Goal: Task Accomplishment & Management: Use online tool/utility

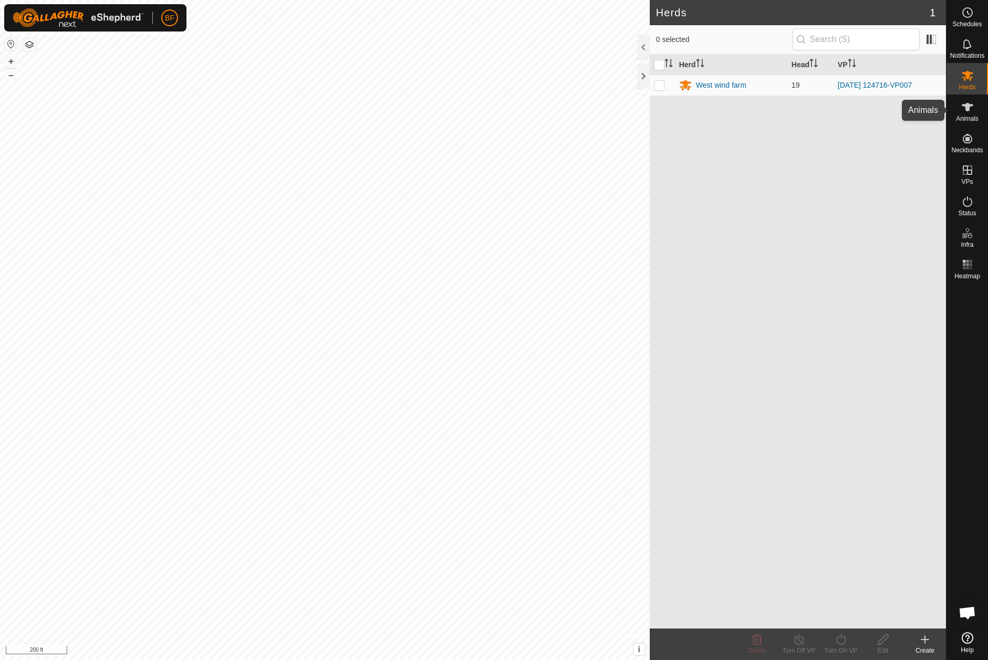
click at [968, 107] on icon at bounding box center [967, 107] width 12 height 8
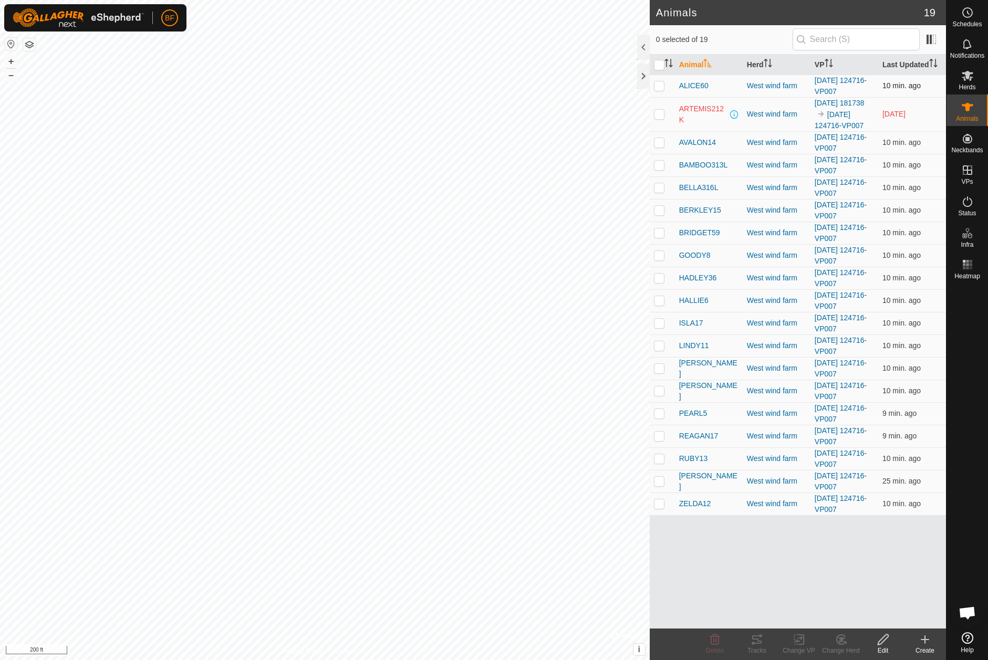
click at [658, 85] on p-checkbox at bounding box center [659, 85] width 11 height 8
click at [761, 647] on div "Tracks" at bounding box center [757, 650] width 42 height 9
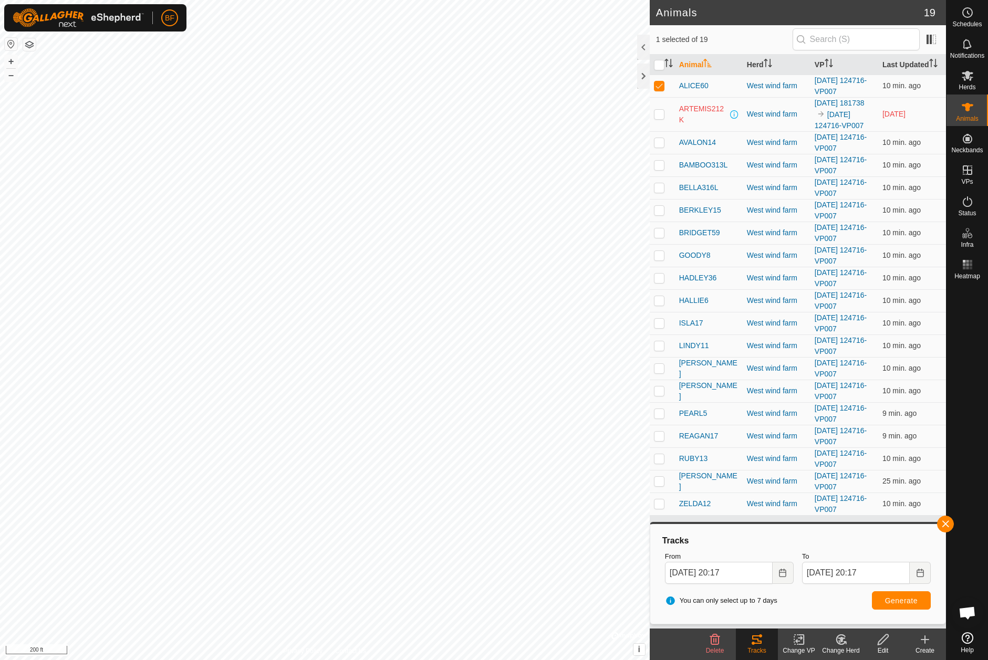
drag, startPoint x: 659, startPoint y: 85, endPoint x: 659, endPoint y: 105, distance: 20.5
click at [659, 87] on p-checkbox at bounding box center [659, 85] width 11 height 8
checkbox input "false"
click at [658, 146] on p-checkbox at bounding box center [659, 142] width 11 height 8
click at [945, 521] on button "button" at bounding box center [945, 524] width 17 height 17
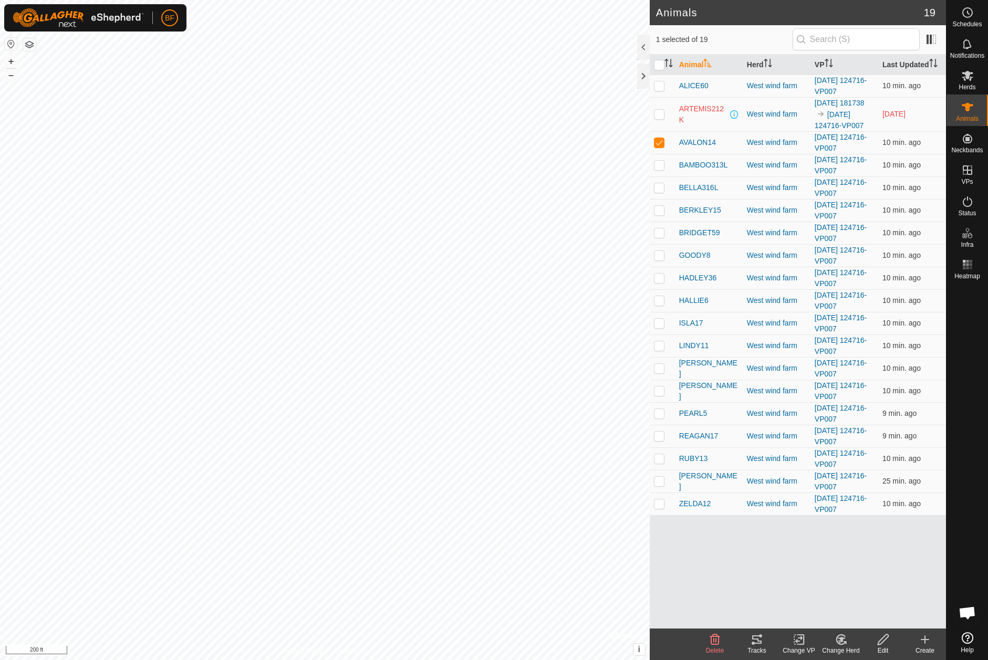
click at [761, 638] on icon at bounding box center [756, 639] width 13 height 13
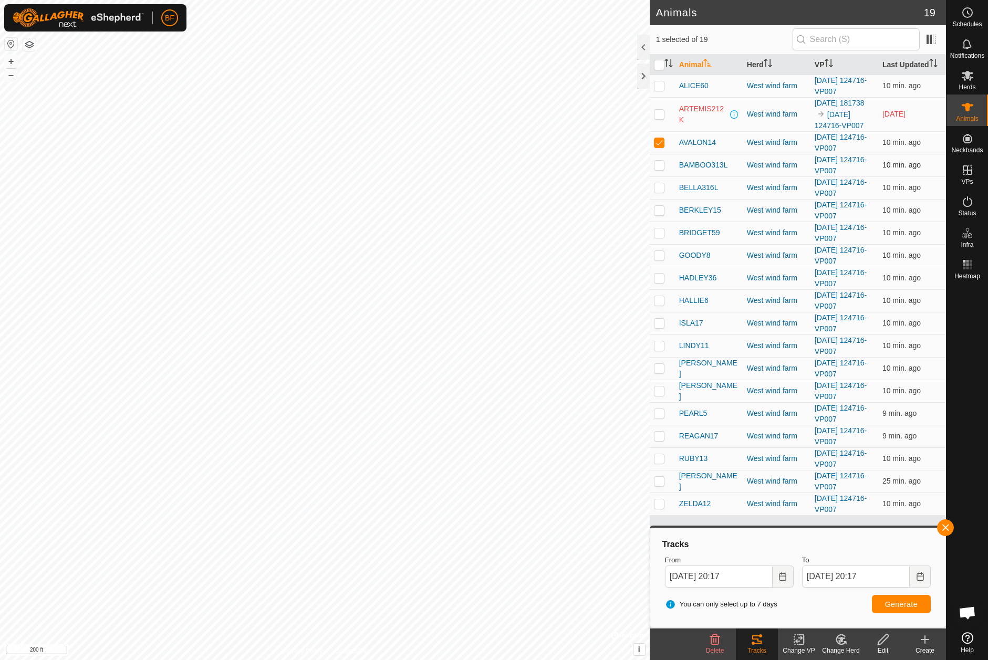
drag, startPoint x: 657, startPoint y: 152, endPoint x: 659, endPoint y: 167, distance: 14.8
click at [657, 146] on p-checkbox at bounding box center [659, 142] width 11 height 8
checkbox input "false"
click at [659, 169] on p-checkbox at bounding box center [659, 165] width 11 height 8
click at [947, 528] on button "button" at bounding box center [945, 527] width 17 height 17
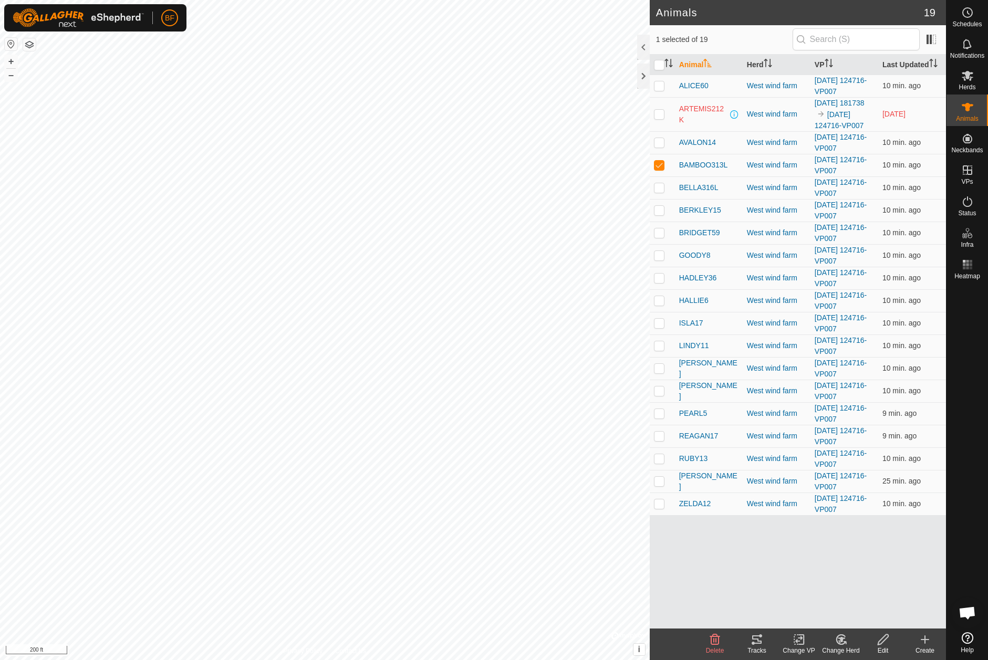
click at [757, 637] on icon at bounding box center [756, 639] width 13 height 13
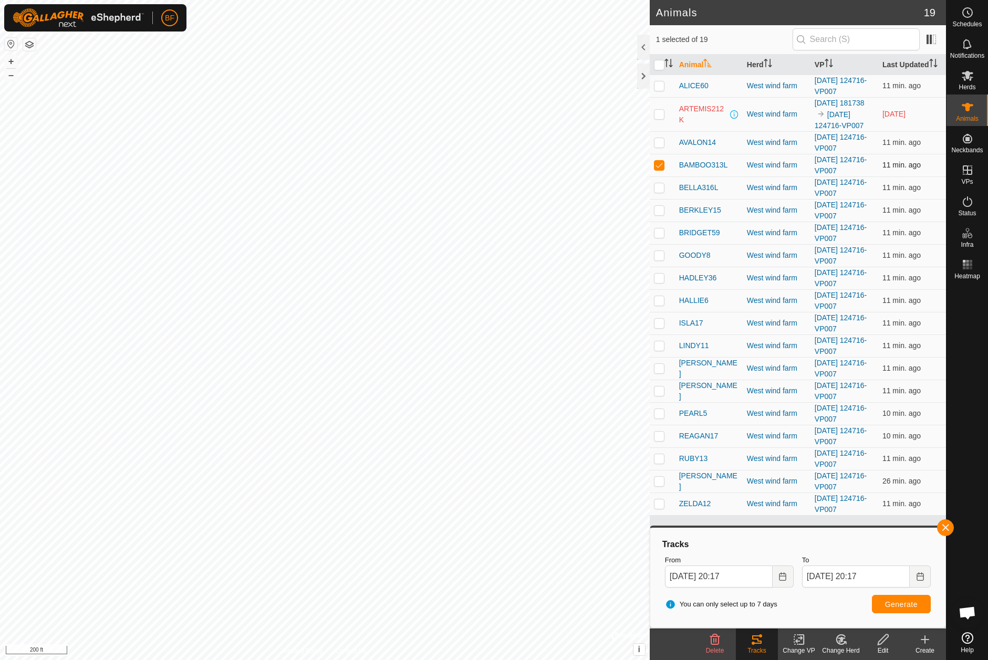
drag, startPoint x: 659, startPoint y: 174, endPoint x: 659, endPoint y: 180, distance: 5.8
click at [659, 169] on p-checkbox at bounding box center [659, 165] width 11 height 8
checkbox input "false"
drag, startPoint x: 659, startPoint y: 196, endPoint x: 666, endPoint y: 205, distance: 11.2
click at [660, 192] on p-checkbox at bounding box center [659, 187] width 11 height 8
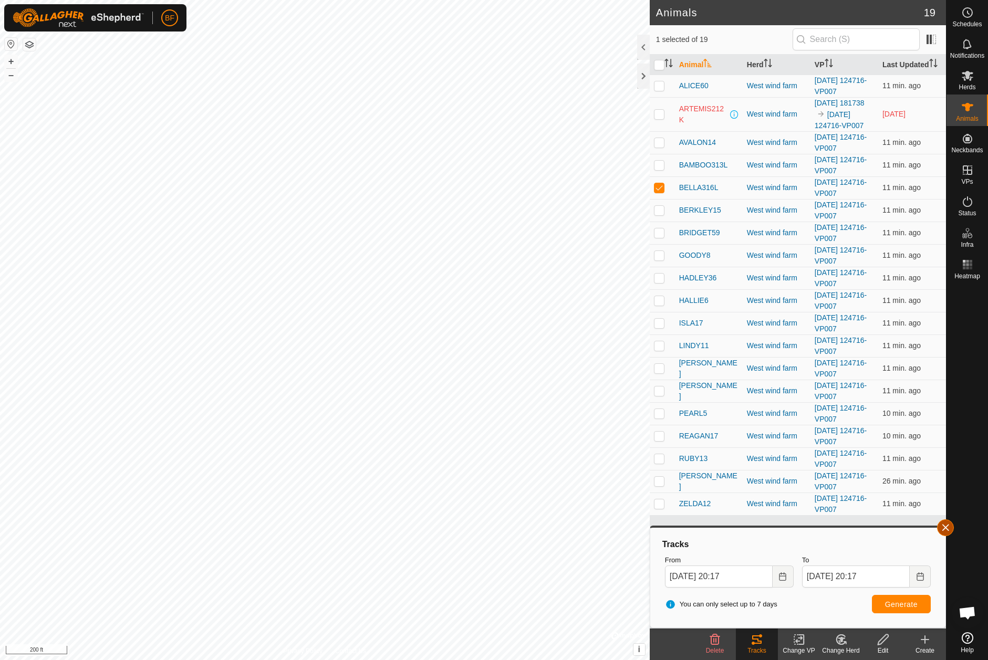
click at [949, 526] on button "button" at bounding box center [945, 527] width 17 height 17
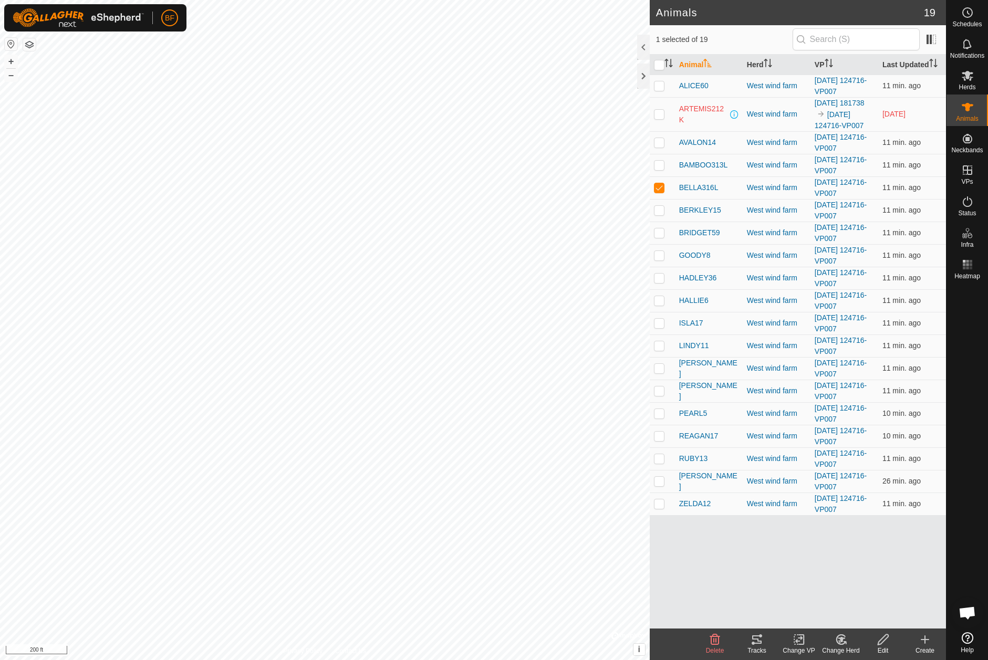
click at [757, 641] on icon at bounding box center [756, 639] width 9 height 8
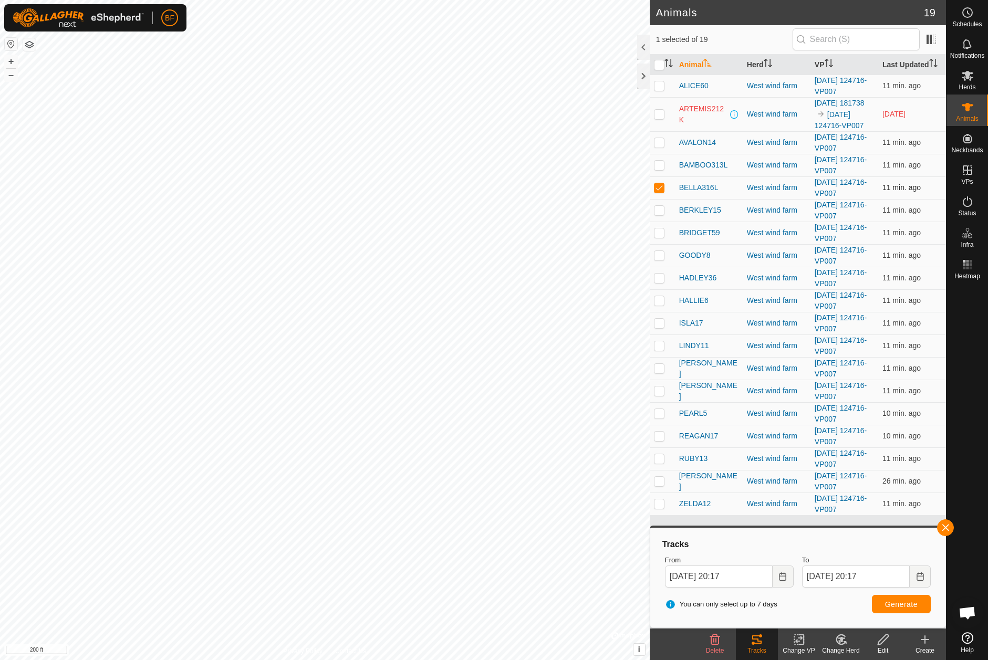
click at [660, 192] on p-checkbox at bounding box center [659, 187] width 11 height 8
checkbox input "false"
click at [658, 214] on p-checkbox at bounding box center [659, 210] width 11 height 8
click at [942, 525] on button "button" at bounding box center [945, 527] width 17 height 17
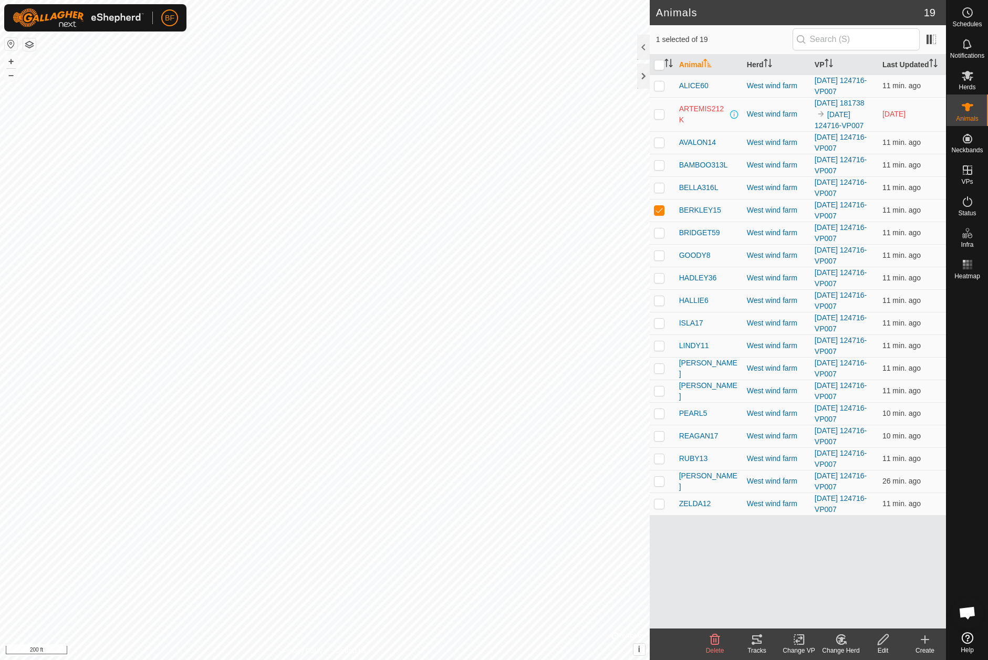
click at [761, 646] on div "Tracks" at bounding box center [757, 650] width 42 height 9
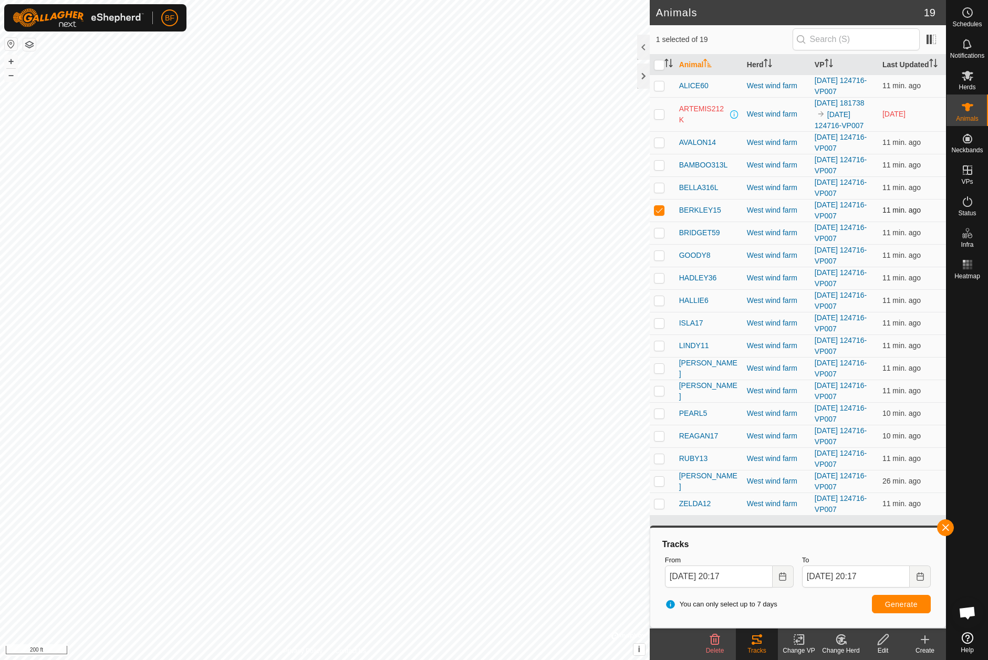
click at [656, 214] on p-checkbox at bounding box center [659, 210] width 11 height 8
checkbox input "false"
click at [658, 237] on p-checkbox at bounding box center [659, 232] width 11 height 8
click at [945, 526] on button "button" at bounding box center [945, 527] width 17 height 17
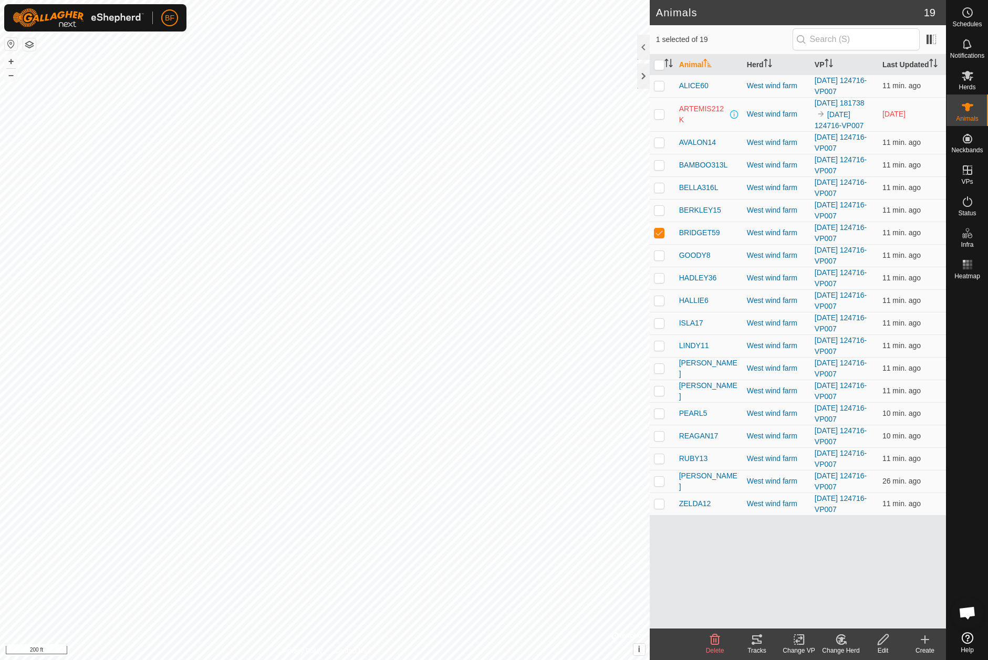
click at [758, 641] on icon at bounding box center [756, 639] width 9 height 8
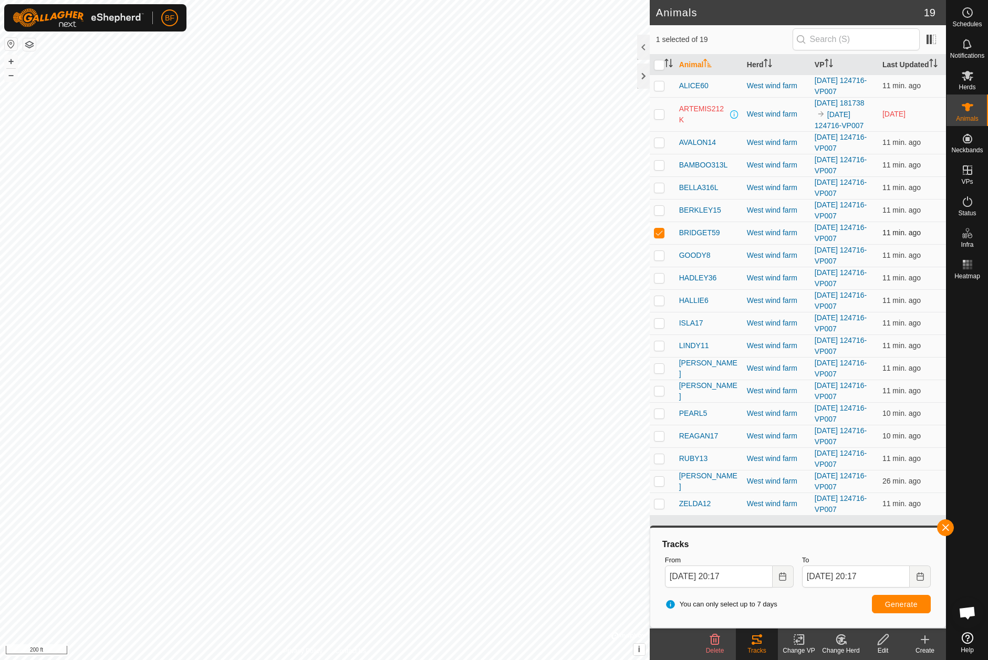
click at [661, 237] on p-checkbox at bounding box center [659, 232] width 11 height 8
checkbox input "false"
click at [660, 259] on p-checkbox at bounding box center [659, 255] width 11 height 8
click at [944, 527] on button "button" at bounding box center [945, 527] width 17 height 17
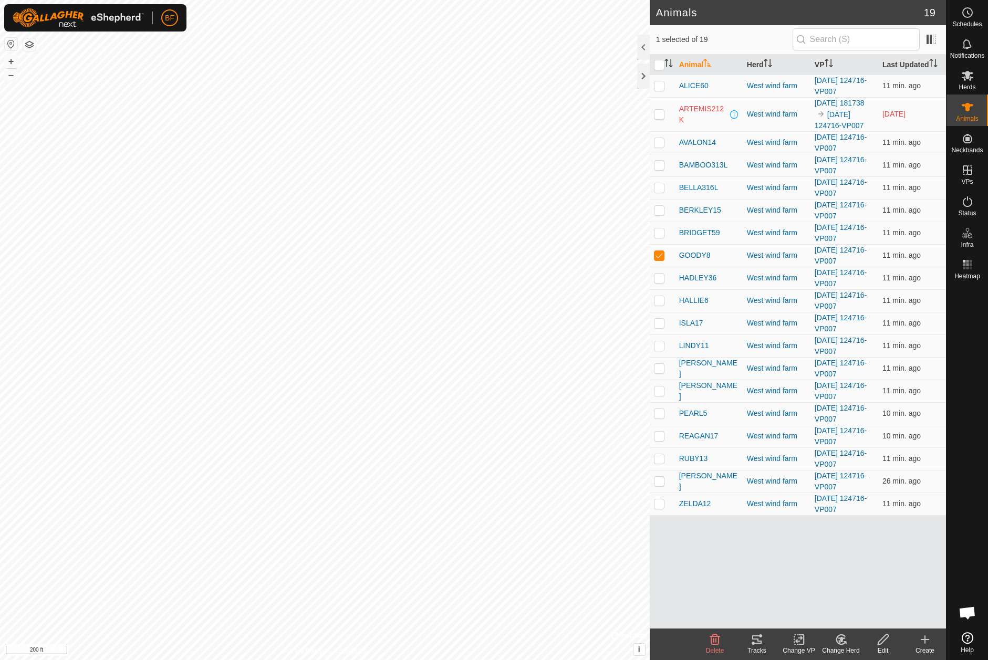
click at [757, 641] on icon at bounding box center [756, 639] width 13 height 13
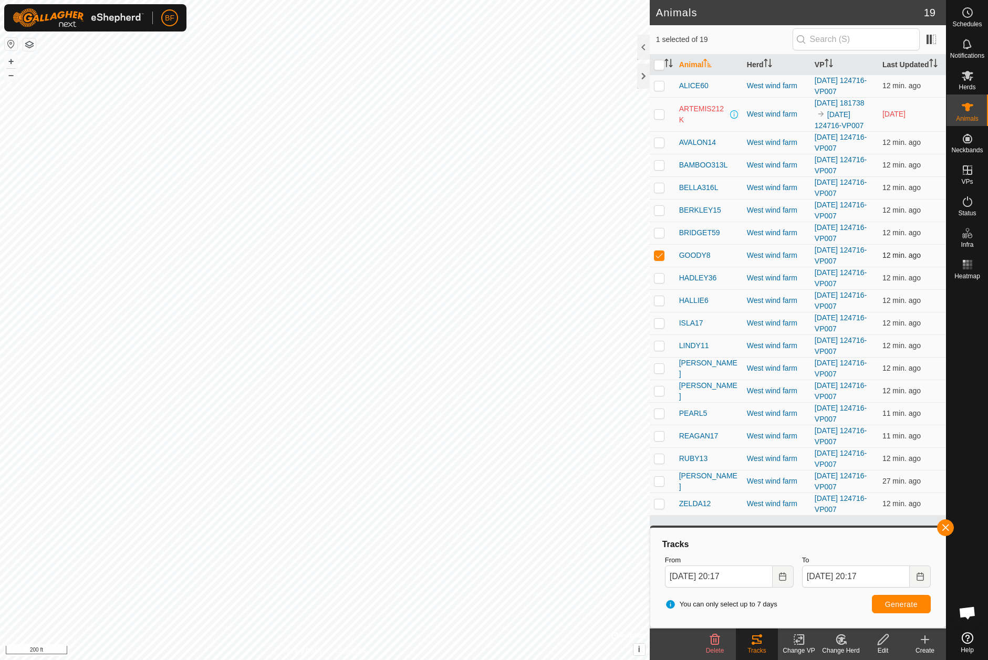
click at [659, 259] on p-checkbox at bounding box center [659, 255] width 11 height 8
checkbox input "false"
click at [659, 282] on p-checkbox at bounding box center [659, 278] width 11 height 8
click at [947, 530] on span "button" at bounding box center [945, 527] width 8 height 8
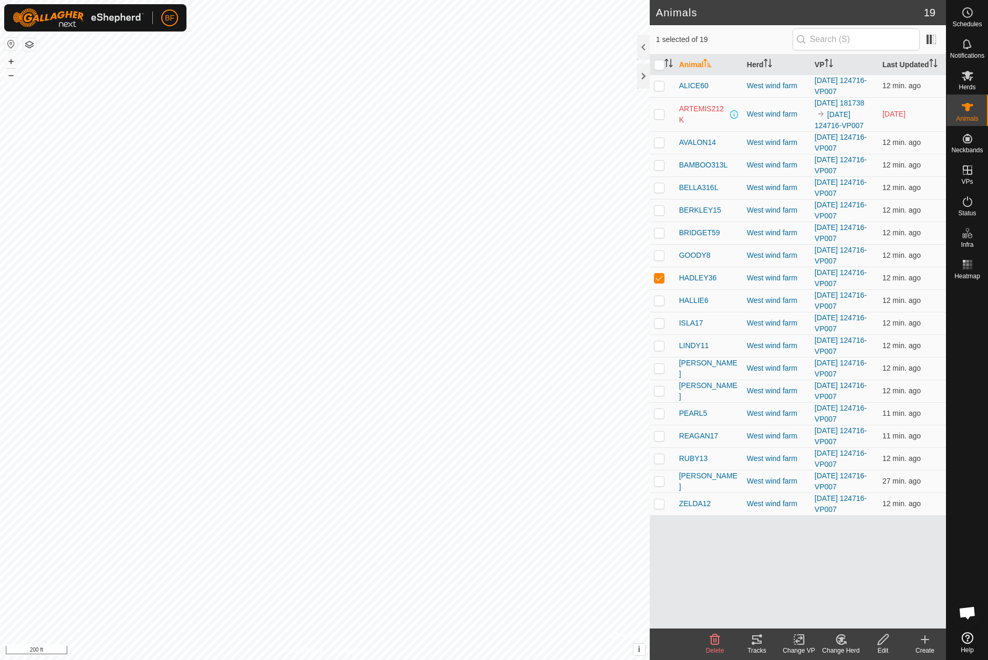
click at [755, 641] on icon at bounding box center [756, 639] width 13 height 13
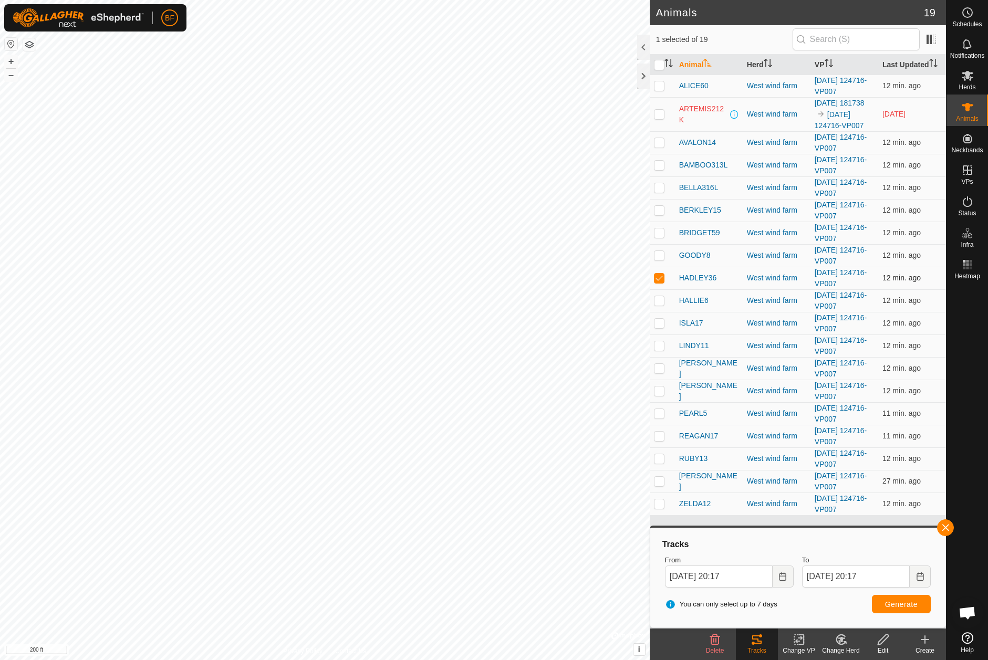
click at [664, 282] on p-checkbox at bounding box center [659, 278] width 11 height 8
checkbox input "false"
drag, startPoint x: 659, startPoint y: 312, endPoint x: 684, endPoint y: 323, distance: 26.5
click at [659, 305] on p-checkbox at bounding box center [659, 300] width 11 height 8
drag, startPoint x: 948, startPoint y: 527, endPoint x: 930, endPoint y: 533, distance: 19.4
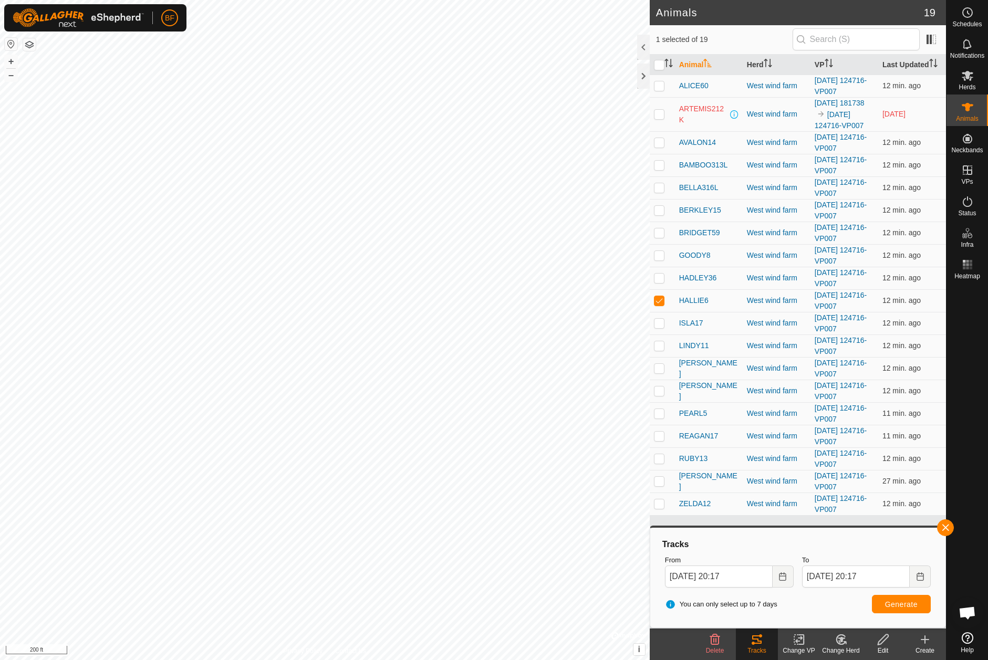
click at [947, 527] on button "button" at bounding box center [945, 527] width 17 height 17
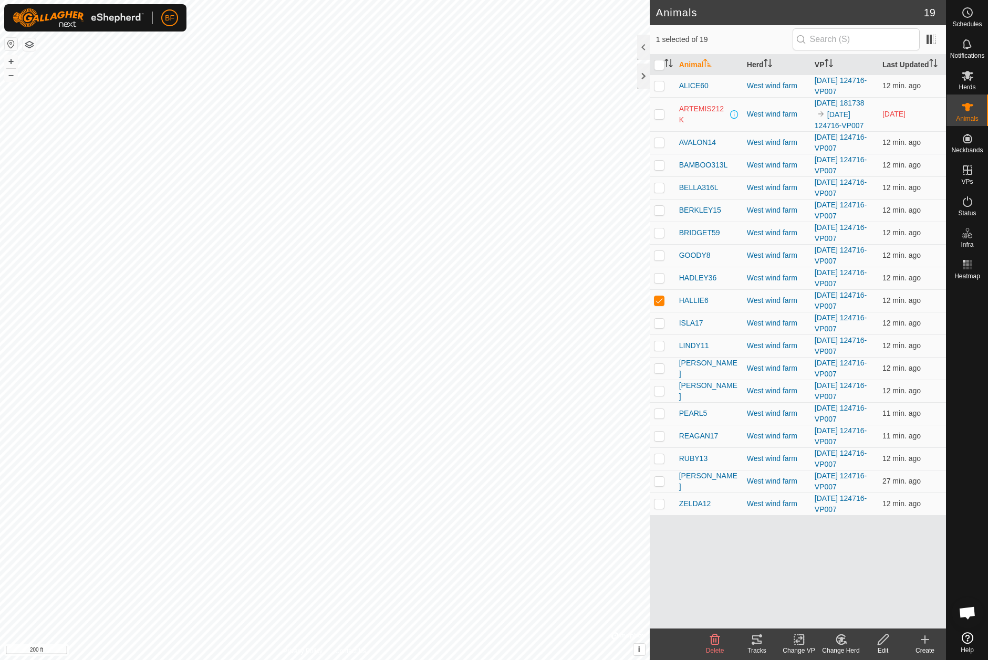
click at [760, 643] on icon at bounding box center [756, 639] width 9 height 8
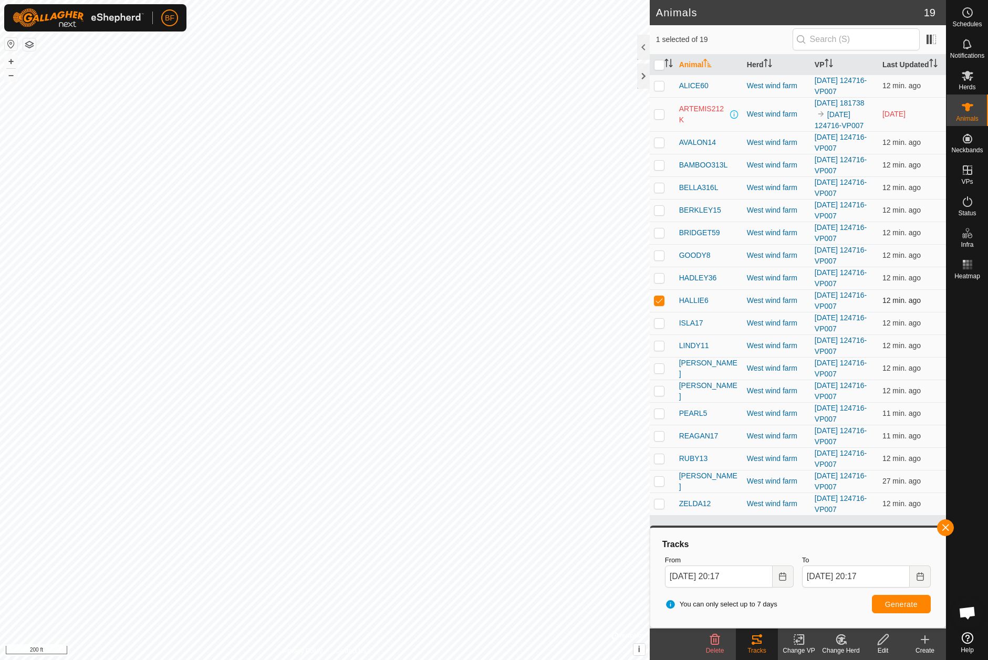
click at [659, 305] on p-checkbox at bounding box center [659, 300] width 11 height 8
checkbox input "false"
drag, startPoint x: 661, startPoint y: 334, endPoint x: 733, endPoint y: 358, distance: 76.2
click at [662, 327] on p-checkbox at bounding box center [659, 323] width 11 height 8
click at [944, 526] on button "button" at bounding box center [945, 527] width 17 height 17
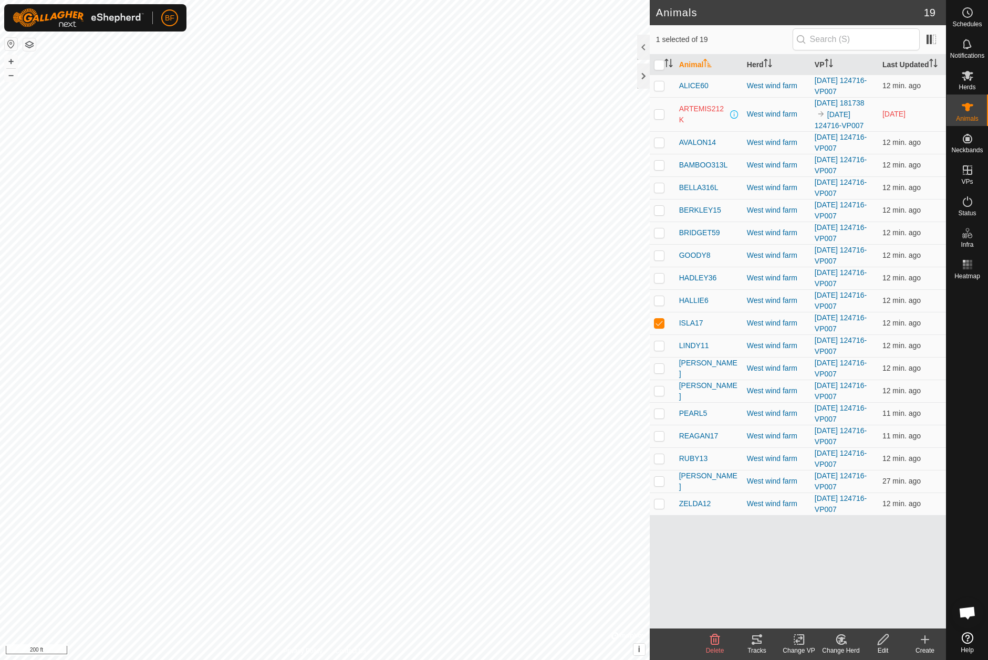
click at [763, 646] on div "Tracks" at bounding box center [757, 650] width 42 height 9
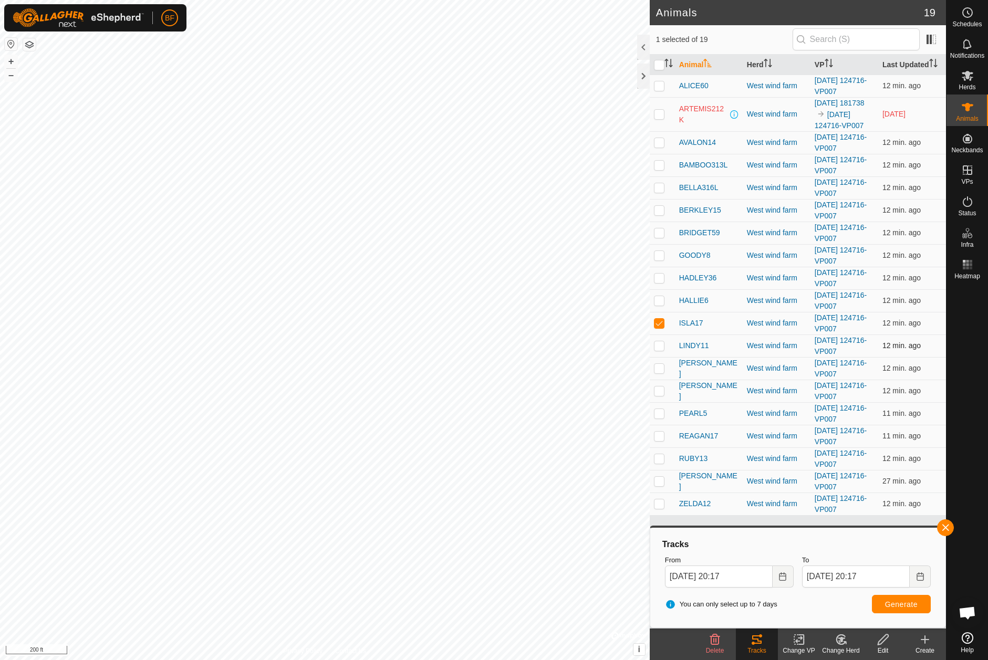
drag, startPoint x: 658, startPoint y: 333, endPoint x: 659, endPoint y: 349, distance: 15.3
click at [658, 327] on p-checkbox at bounding box center [659, 323] width 11 height 8
checkbox input "false"
drag, startPoint x: 659, startPoint y: 355, endPoint x: 749, endPoint y: 379, distance: 93.2
click at [661, 350] on p-checkbox at bounding box center [659, 345] width 11 height 8
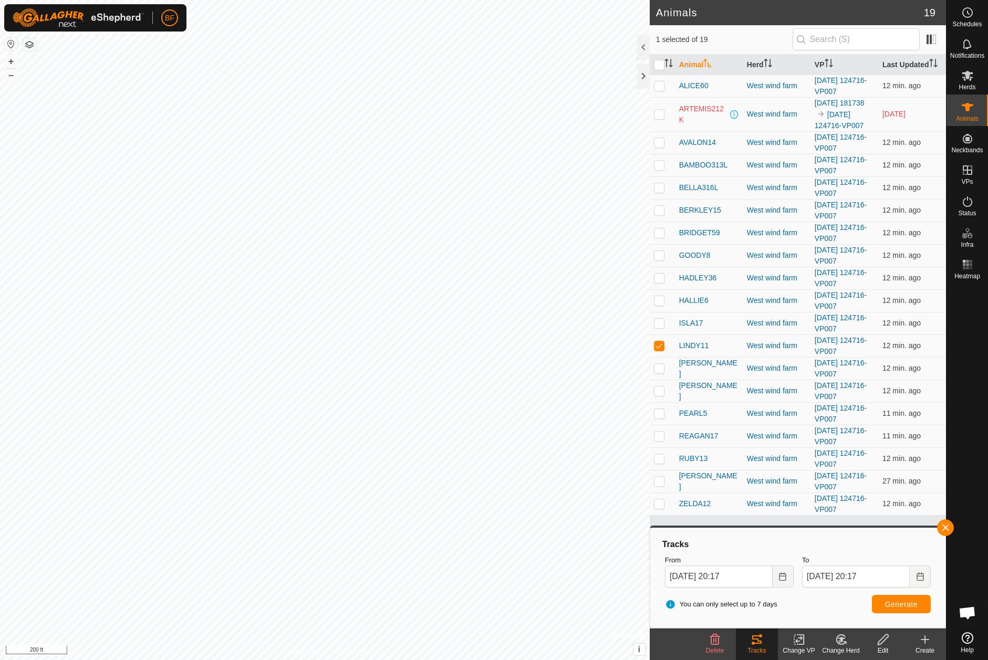
drag, startPoint x: 946, startPoint y: 527, endPoint x: 937, endPoint y: 531, distance: 9.6
click at [943, 528] on span "button" at bounding box center [945, 527] width 8 height 8
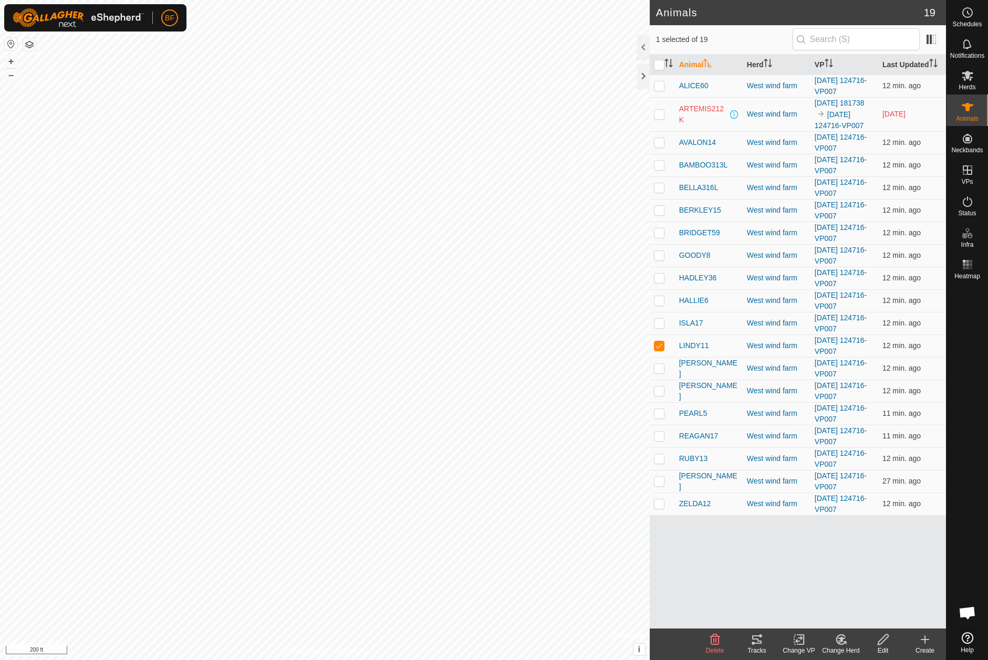
click at [748, 640] on tracks-svg-icon at bounding box center [757, 639] width 42 height 13
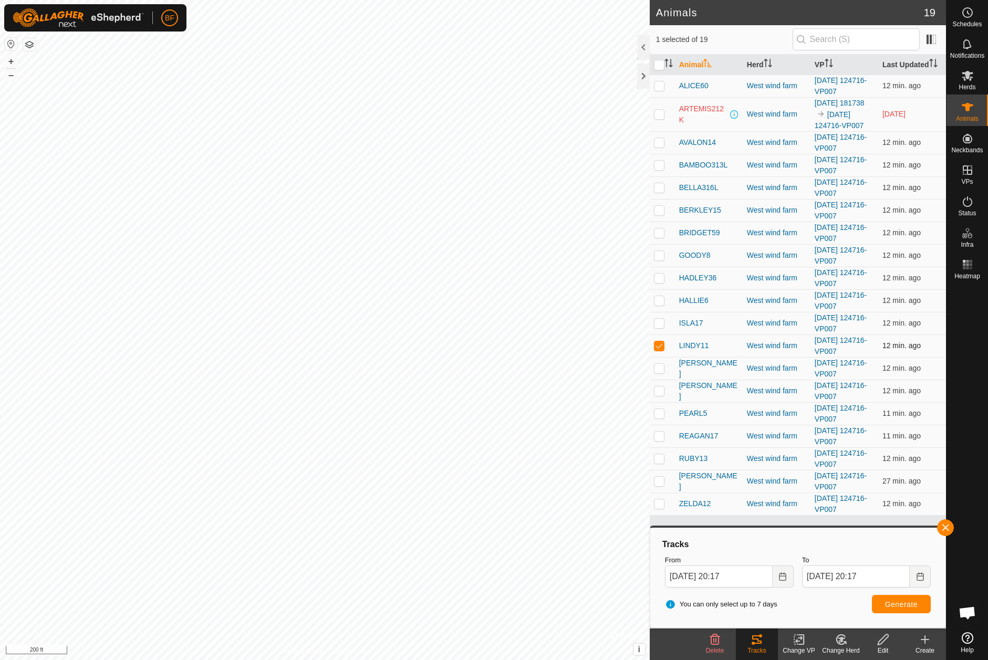
click at [655, 350] on p-checkbox at bounding box center [659, 345] width 11 height 8
checkbox input "false"
click at [657, 372] on p-checkbox at bounding box center [659, 368] width 11 height 8
drag, startPoint x: 943, startPoint y: 527, endPoint x: 915, endPoint y: 543, distance: 32.5
click at [938, 529] on button "button" at bounding box center [945, 527] width 17 height 17
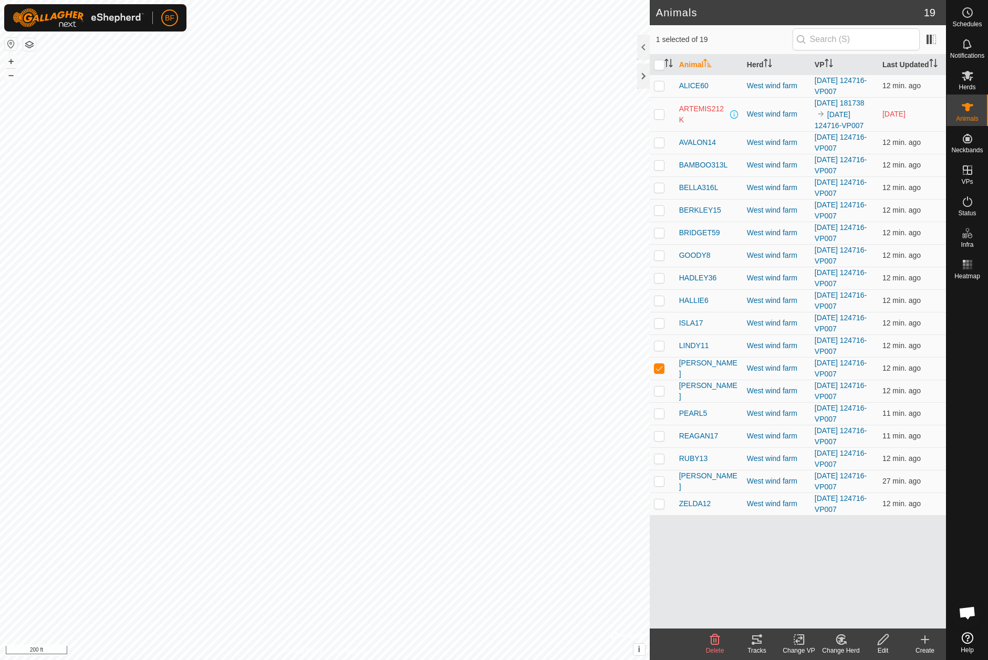
click at [765, 643] on tracks-svg-icon at bounding box center [757, 639] width 42 height 13
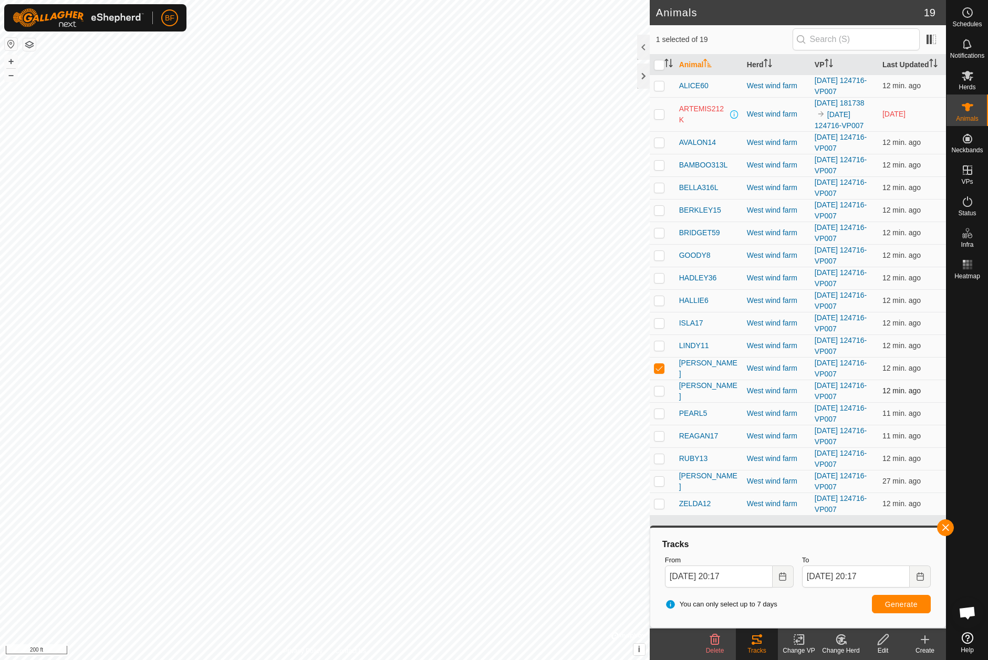
drag, startPoint x: 661, startPoint y: 376, endPoint x: 660, endPoint y: 393, distance: 16.8
click at [661, 372] on p-checkbox at bounding box center [659, 368] width 11 height 8
checkbox input "false"
drag, startPoint x: 658, startPoint y: 402, endPoint x: 727, endPoint y: 443, distance: 79.8
click at [659, 395] on p-checkbox at bounding box center [659, 390] width 11 height 8
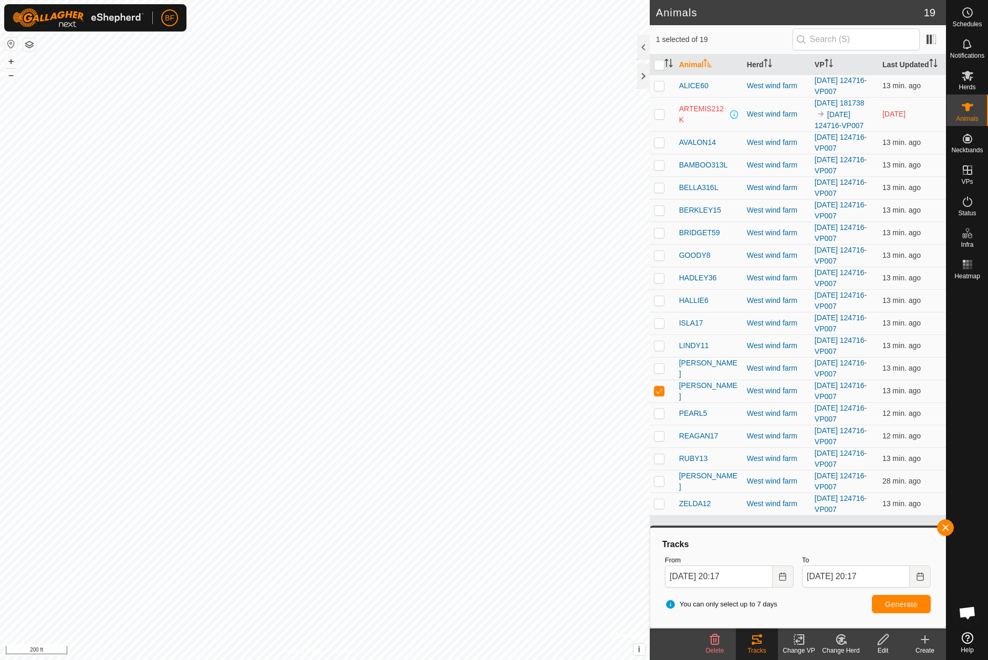
drag, startPoint x: 943, startPoint y: 525, endPoint x: 920, endPoint y: 532, distance: 24.4
click at [942, 525] on button "button" at bounding box center [945, 527] width 17 height 17
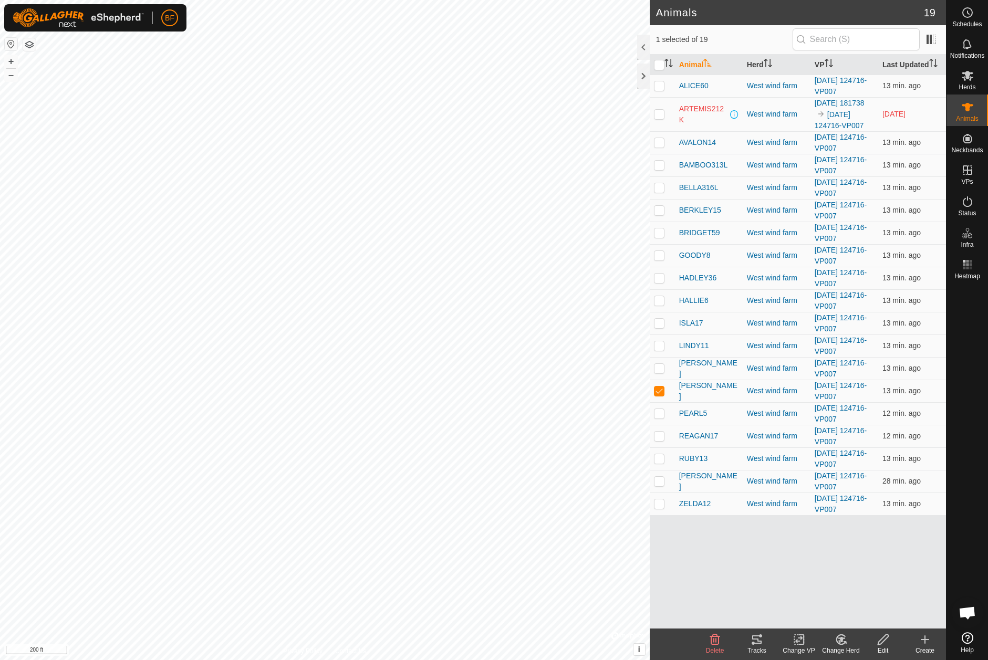
click at [761, 638] on icon at bounding box center [756, 639] width 13 height 13
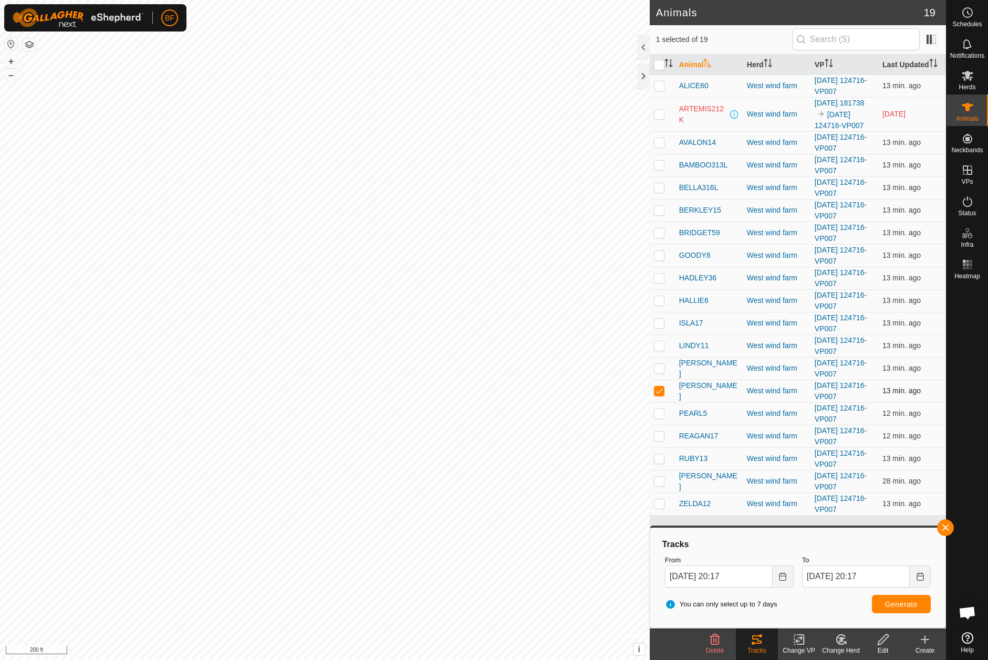
drag, startPoint x: 660, startPoint y: 396, endPoint x: 661, endPoint y: 413, distance: 16.8
click at [660, 398] on td at bounding box center [661, 391] width 25 height 23
checkbox input "false"
drag, startPoint x: 657, startPoint y: 424, endPoint x: 705, endPoint y: 442, distance: 51.0
click at [657, 417] on p-checkbox at bounding box center [659, 413] width 11 height 8
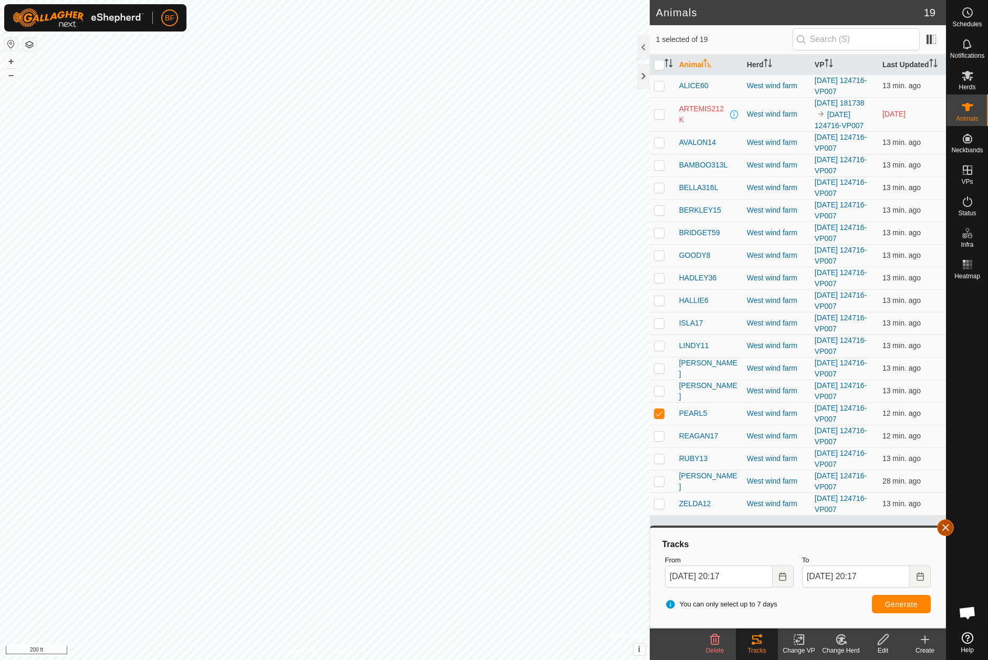
click at [951, 528] on button "button" at bounding box center [945, 527] width 17 height 17
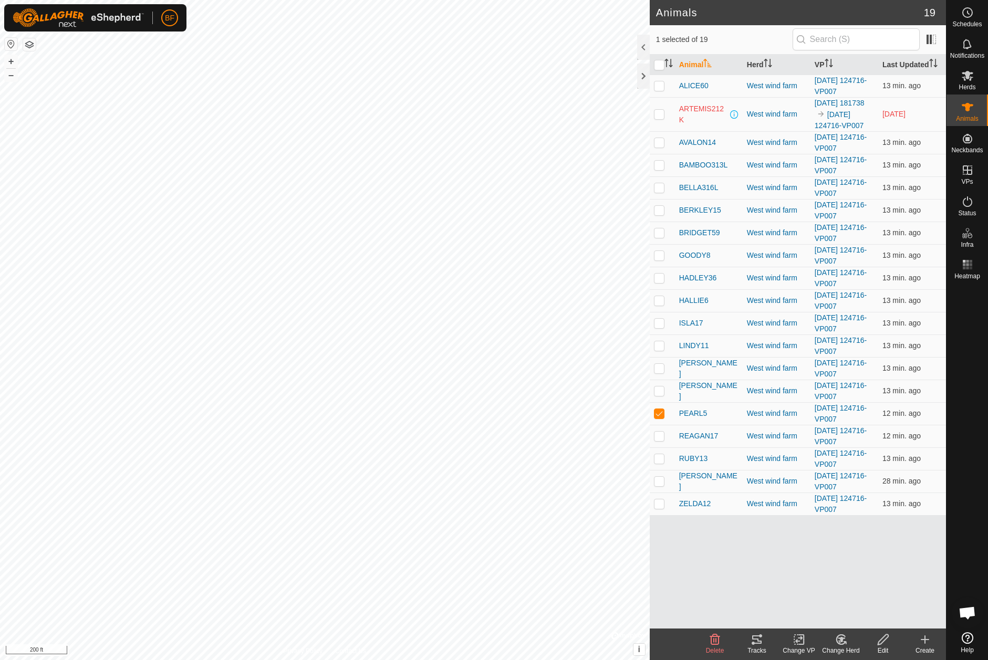
click at [758, 638] on icon at bounding box center [756, 639] width 13 height 13
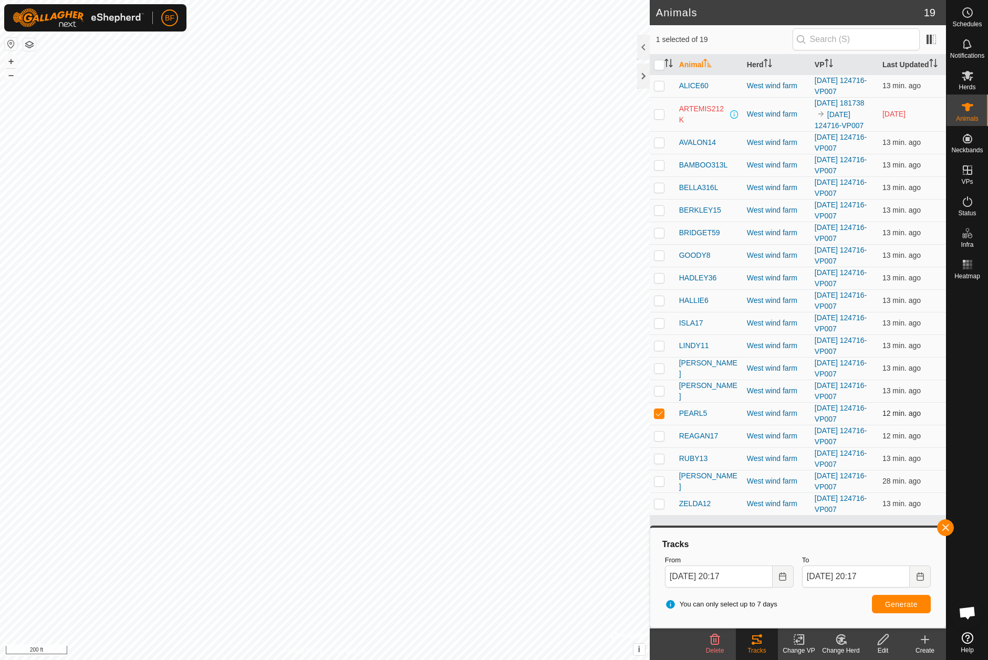
click at [661, 417] on p-checkbox at bounding box center [659, 413] width 11 height 8
checkbox input "false"
click at [660, 440] on p-checkbox at bounding box center [659, 436] width 11 height 8
click at [942, 521] on button "button" at bounding box center [945, 527] width 17 height 17
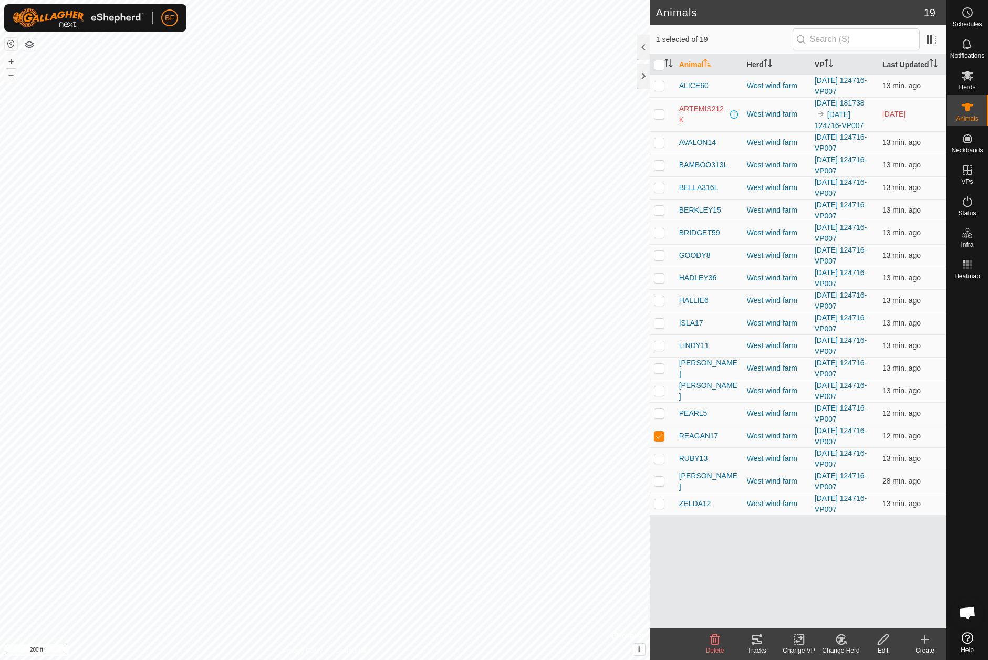
click at [754, 638] on icon at bounding box center [756, 639] width 9 height 8
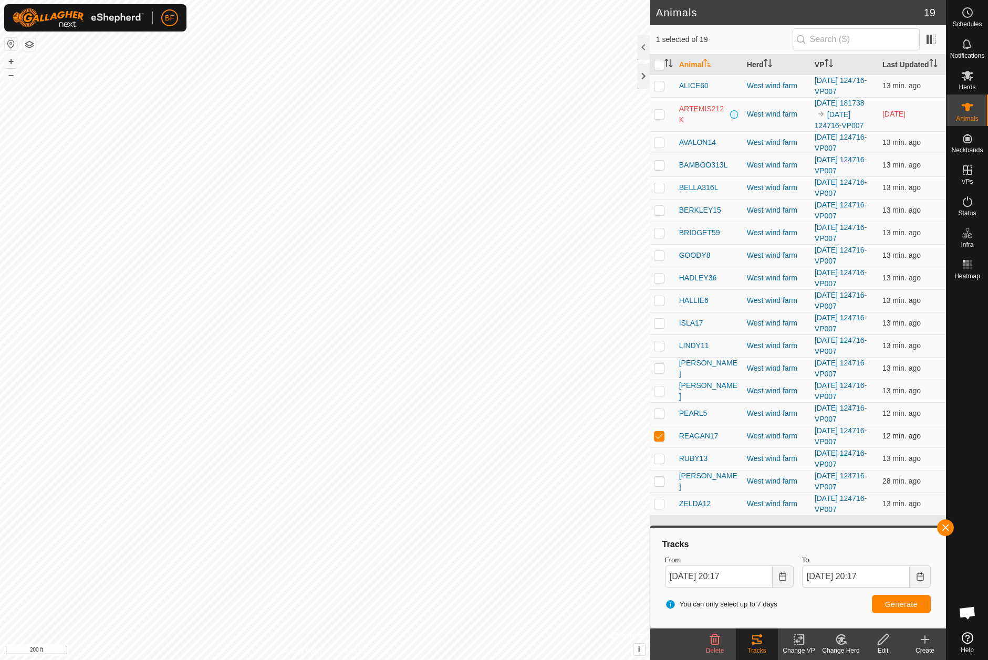
click at [656, 440] on p-checkbox at bounding box center [659, 436] width 11 height 8
checkbox input "false"
drag, startPoint x: 659, startPoint y: 470, endPoint x: 729, endPoint y: 475, distance: 70.5
click at [659, 463] on p-checkbox at bounding box center [659, 458] width 11 height 8
drag, startPoint x: 949, startPoint y: 526, endPoint x: 882, endPoint y: 576, distance: 83.3
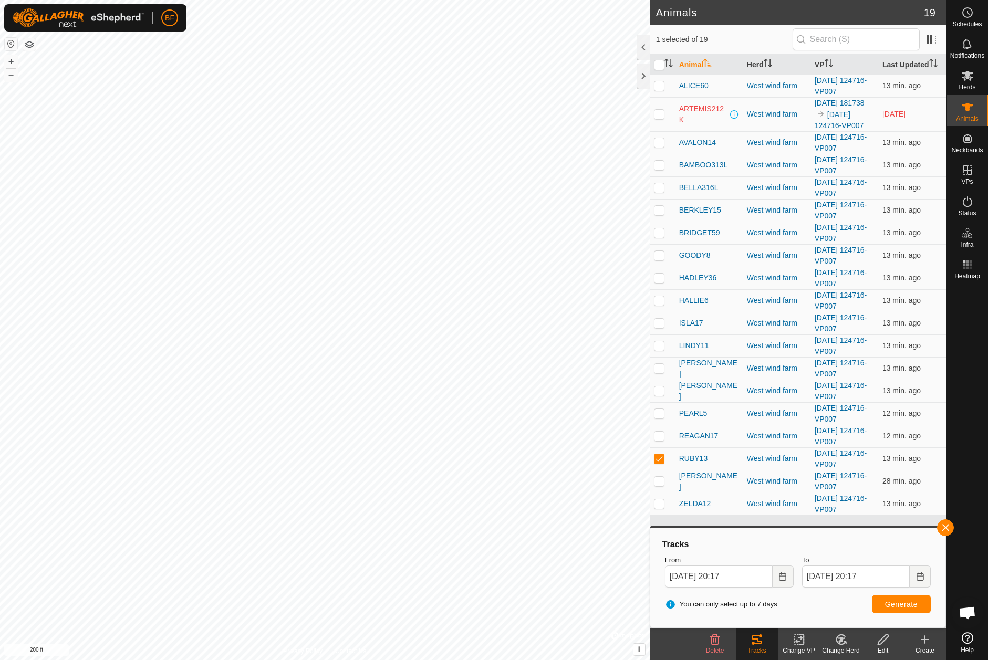
click at [949, 526] on button "button" at bounding box center [945, 527] width 17 height 17
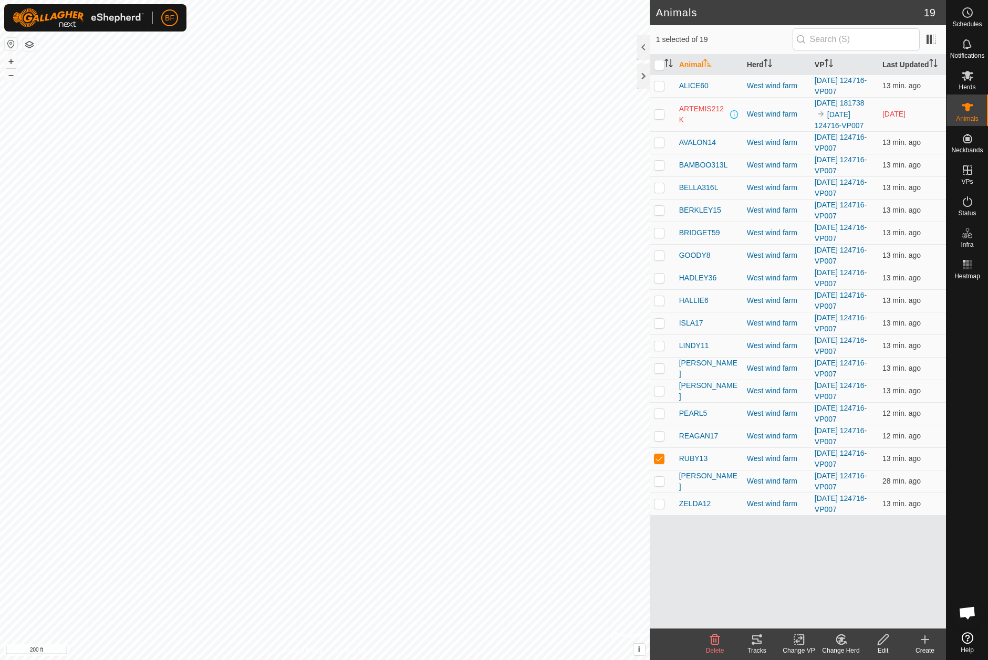
click at [763, 643] on tracks-svg-icon at bounding box center [757, 639] width 42 height 13
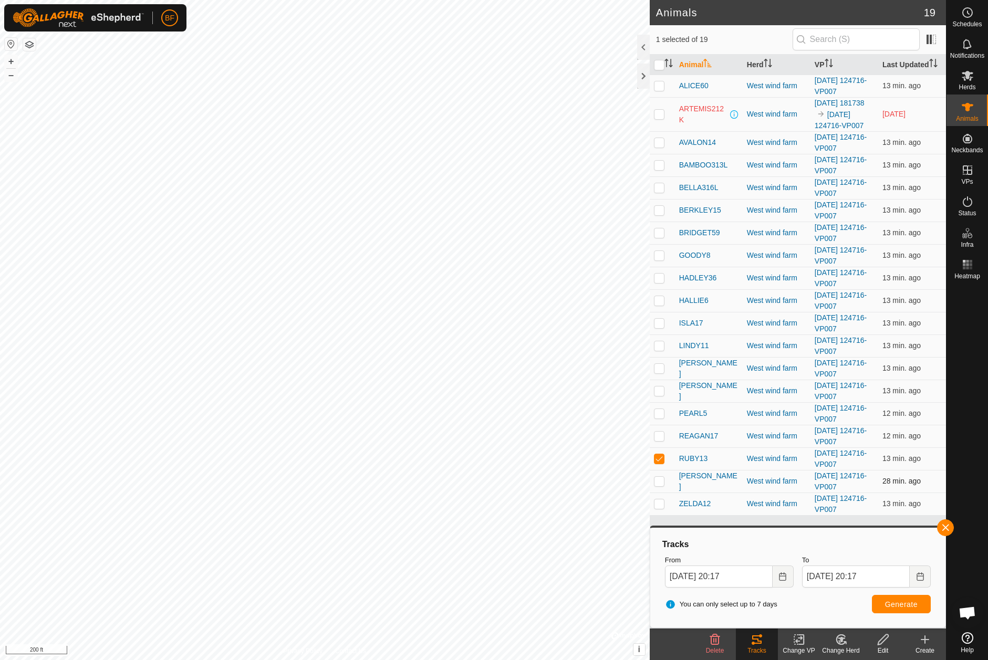
drag, startPoint x: 656, startPoint y: 466, endPoint x: 658, endPoint y: 492, distance: 26.3
click at [656, 463] on p-checkbox at bounding box center [659, 458] width 11 height 8
checkbox input "false"
drag, startPoint x: 660, startPoint y: 492, endPoint x: 765, endPoint y: 478, distance: 105.9
click at [690, 486] on tr "[PERSON_NAME] wind farm [DATE] 124716-VP007 28 min. ago" at bounding box center [797, 481] width 296 height 23
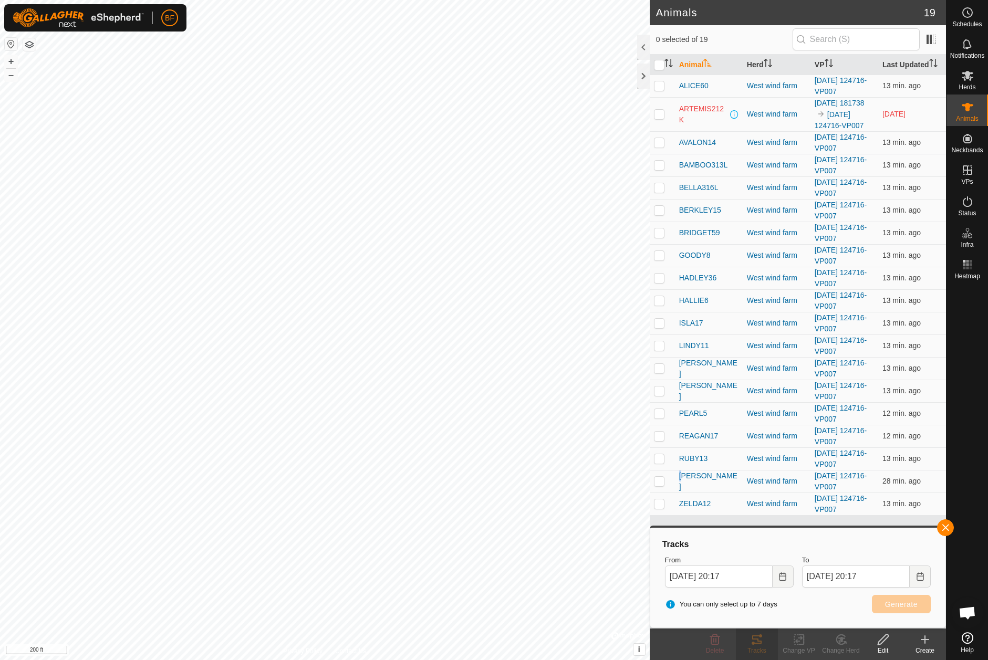
drag, startPoint x: 946, startPoint y: 522, endPoint x: 924, endPoint y: 536, distance: 25.9
click at [945, 523] on button "button" at bounding box center [945, 527] width 17 height 17
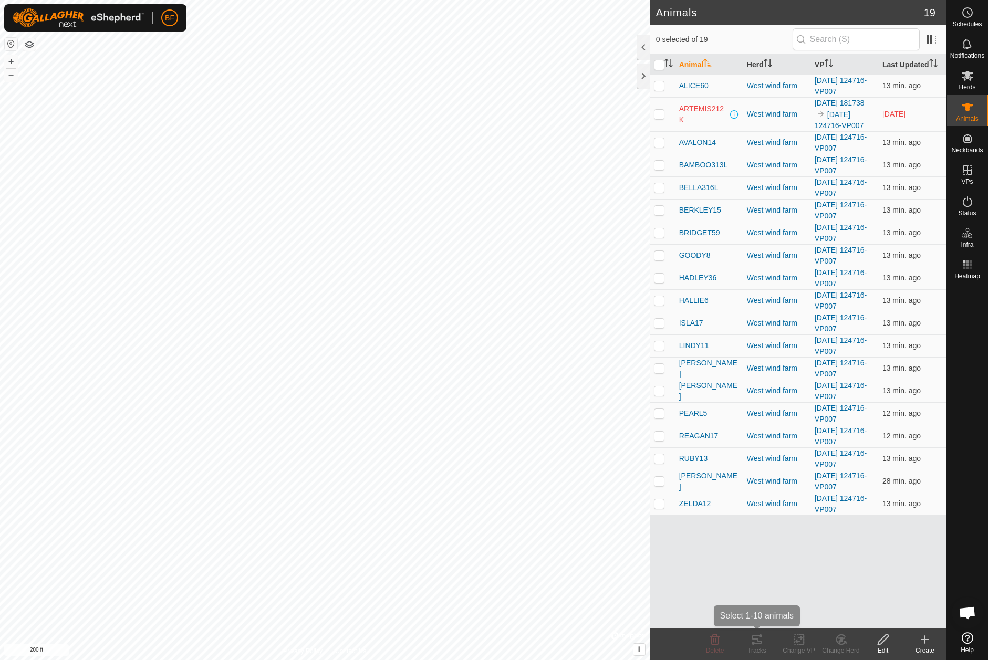
click at [760, 639] on tracks-svg-icon at bounding box center [757, 639] width 42 height 13
click at [657, 485] on p-checkbox at bounding box center [659, 481] width 11 height 8
click at [758, 636] on icon at bounding box center [756, 639] width 9 height 8
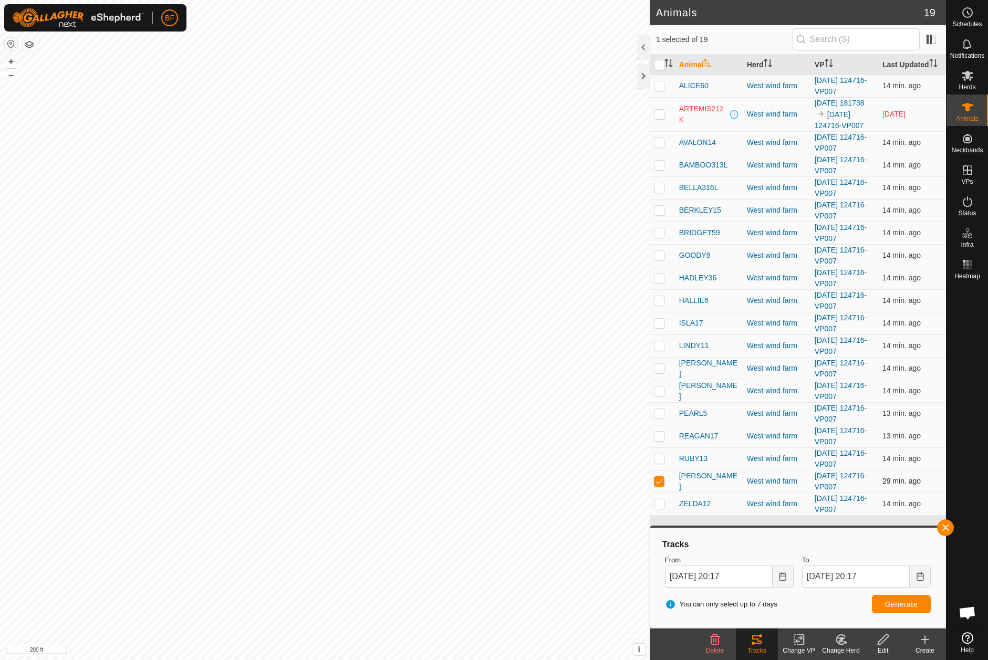
click at [660, 485] on p-checkbox at bounding box center [659, 481] width 11 height 8
checkbox input "false"
drag, startPoint x: 660, startPoint y: 517, endPoint x: 719, endPoint y: 510, distance: 59.1
click at [663, 508] on p-checkbox at bounding box center [659, 503] width 11 height 8
checkbox input "true"
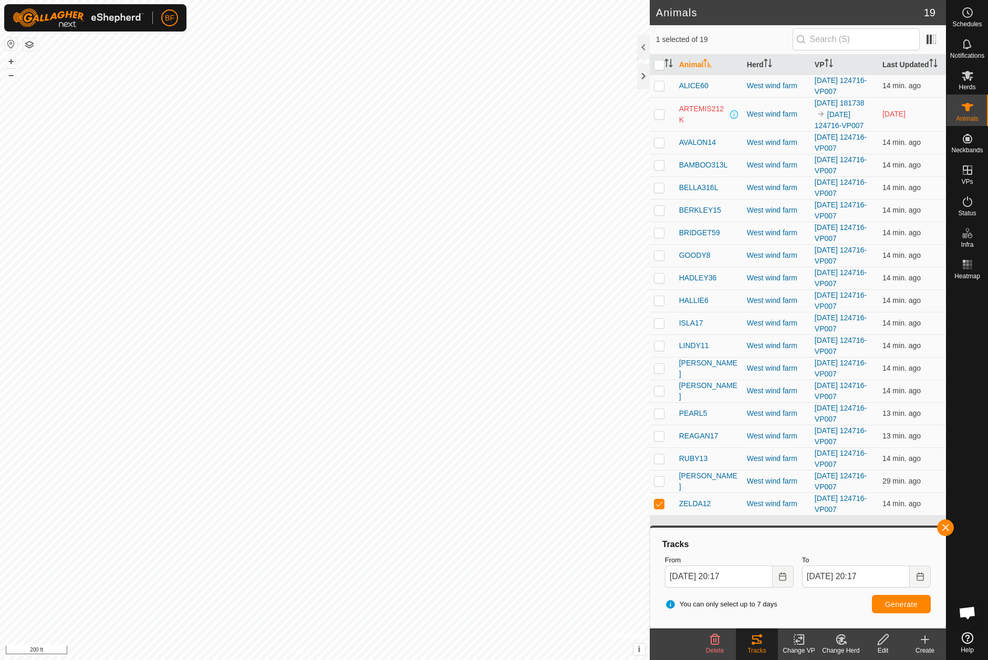
click at [945, 524] on button "button" at bounding box center [945, 527] width 17 height 17
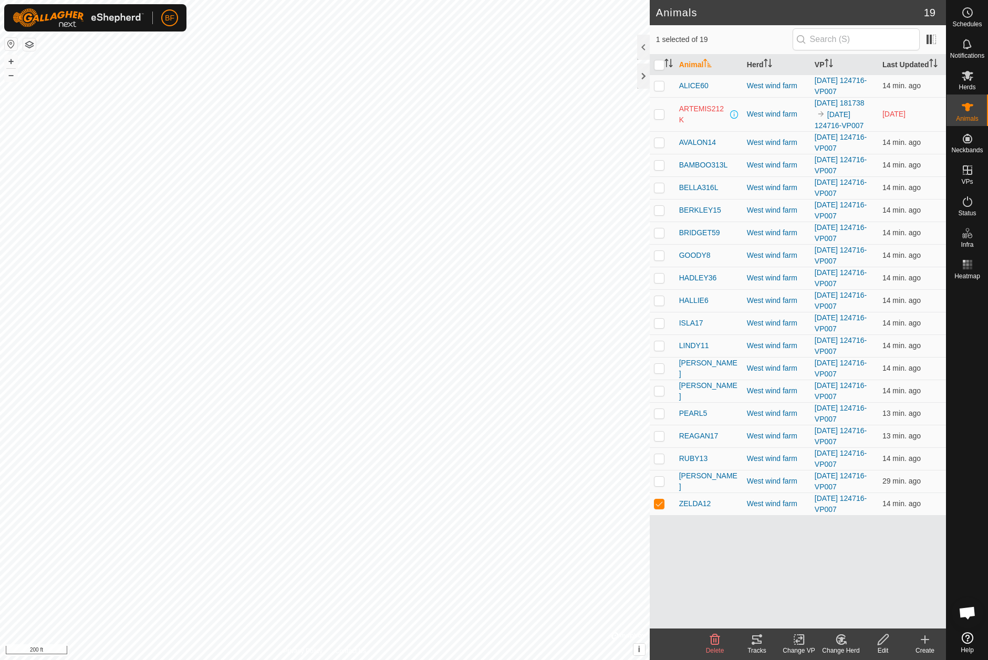
click at [759, 641] on icon at bounding box center [756, 639] width 9 height 8
